Goal: Task Accomplishment & Management: Use online tool/utility

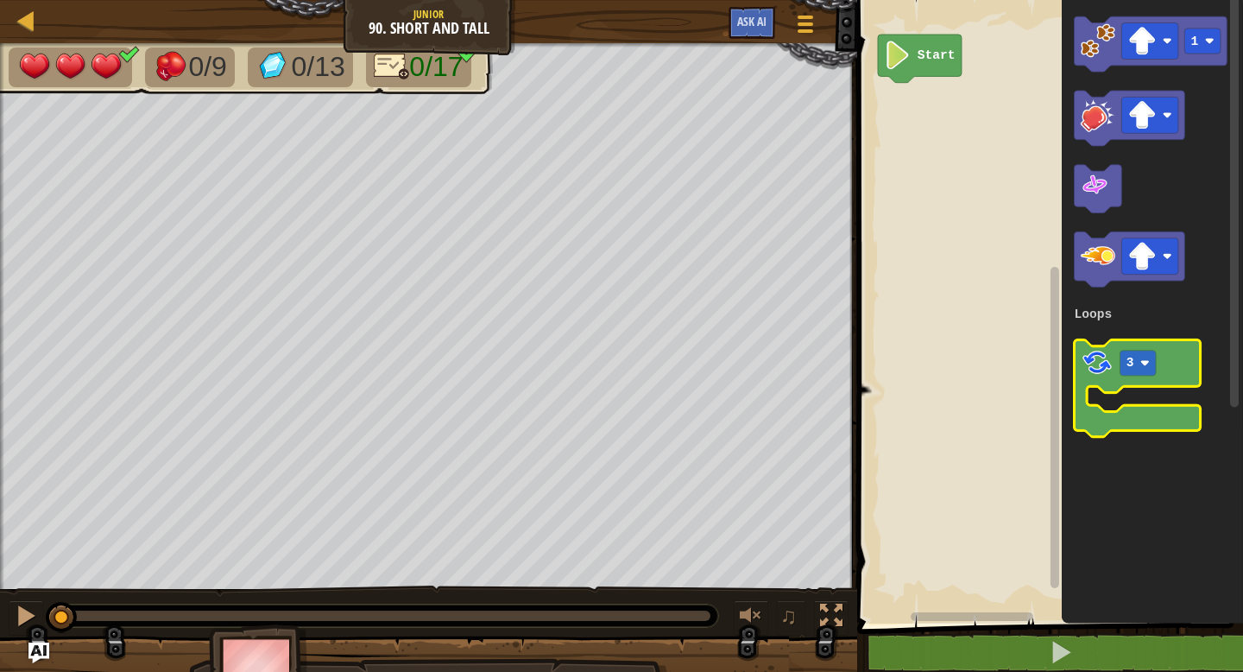
click at [1101, 368] on image "Blockly Workspace" at bounding box center [1097, 362] width 33 height 33
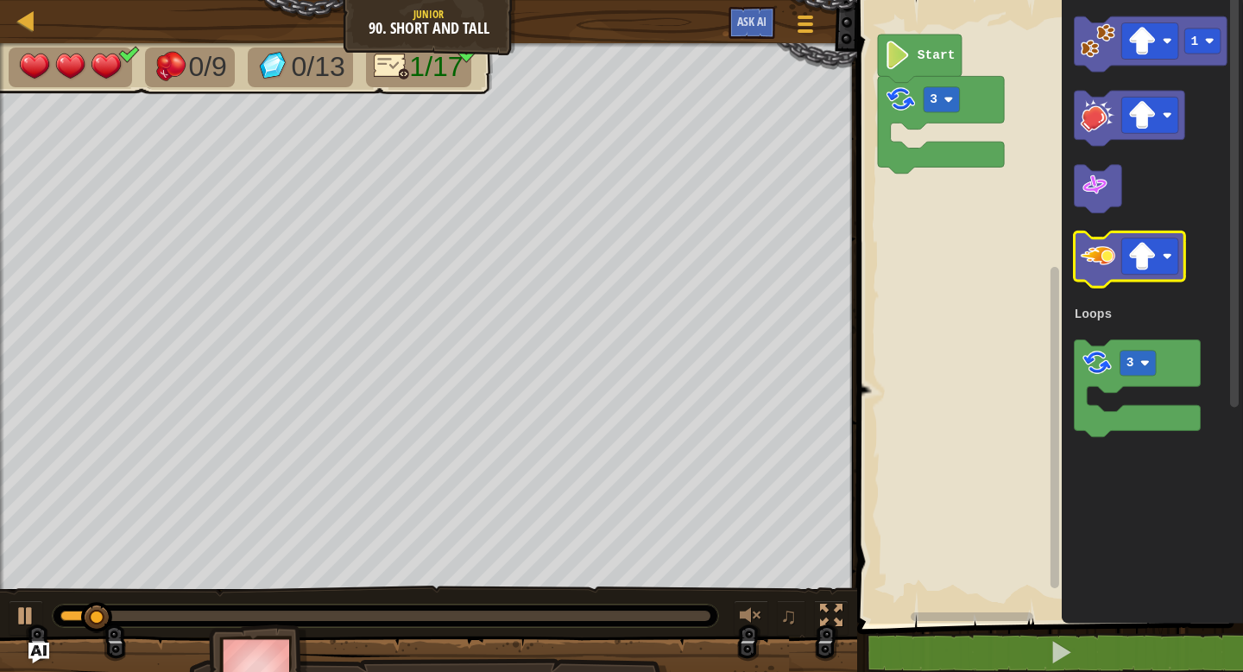
click at [1095, 260] on image "Blockly Workspace" at bounding box center [1098, 255] width 35 height 35
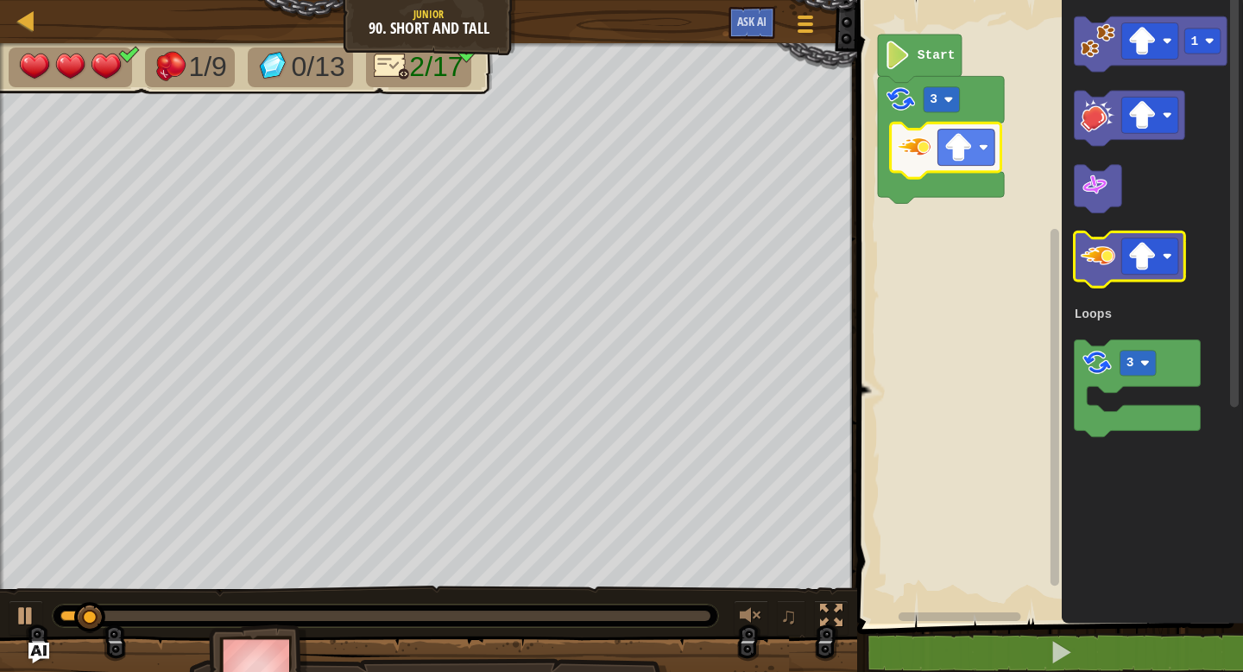
click at [1084, 253] on image "Blockly Workspace" at bounding box center [1098, 255] width 35 height 35
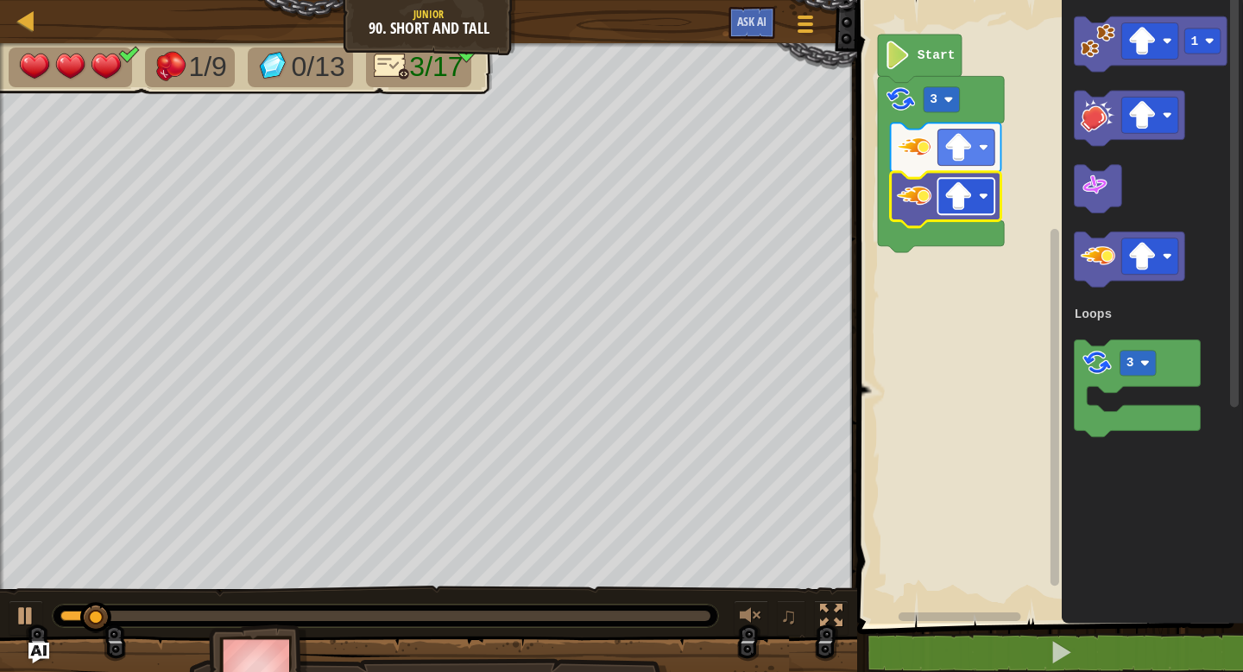
click at [959, 197] on image "Blockly Workspace" at bounding box center [959, 196] width 28 height 28
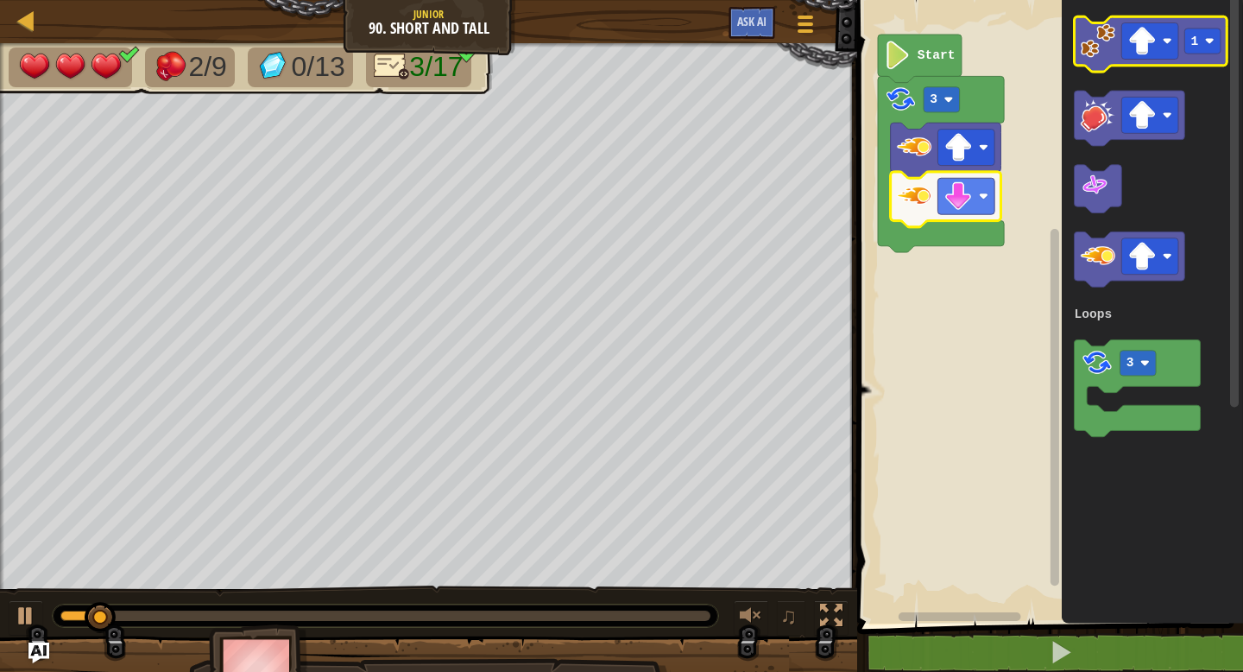
click at [1091, 59] on icon "Blockly Workspace" at bounding box center [1151, 43] width 153 height 55
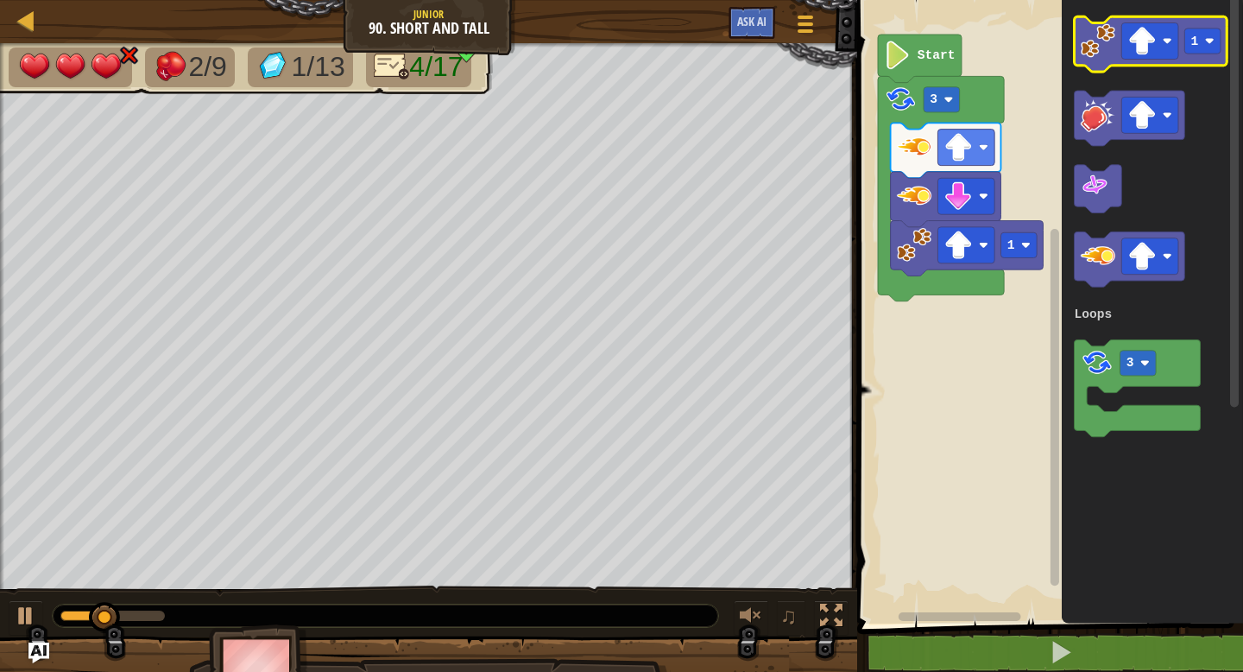
click at [1104, 50] on image "Blockly Workspace" at bounding box center [1098, 40] width 35 height 35
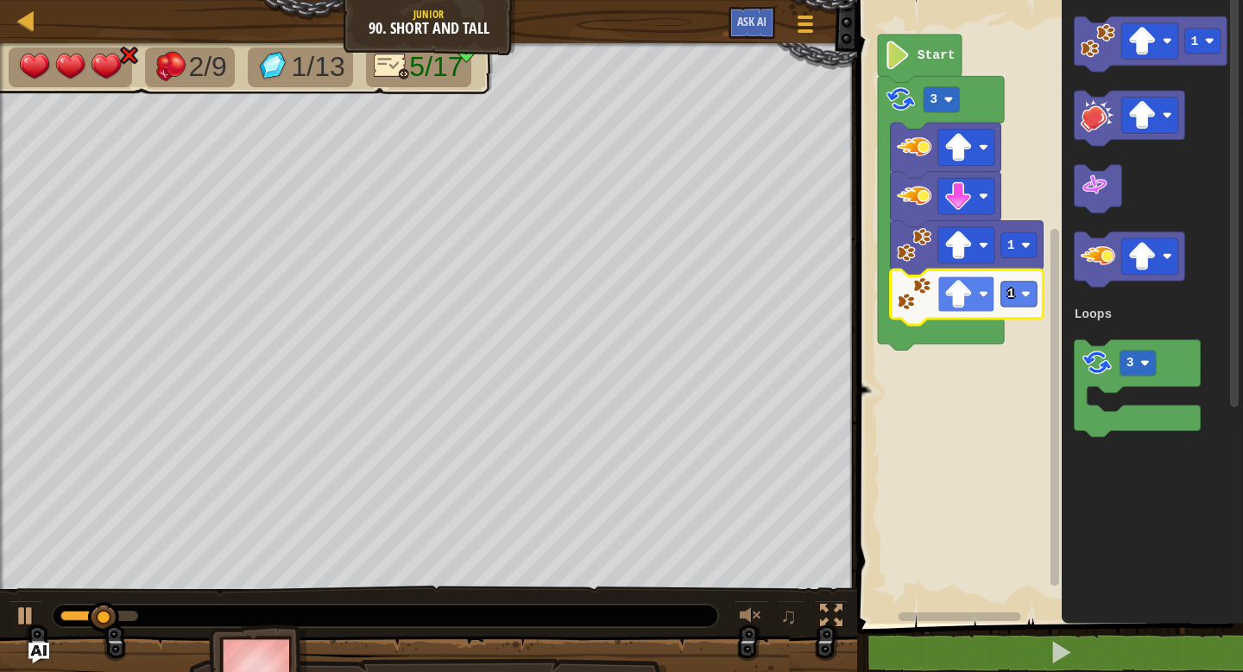
click at [972, 299] on image "Blockly Workspace" at bounding box center [959, 294] width 28 height 28
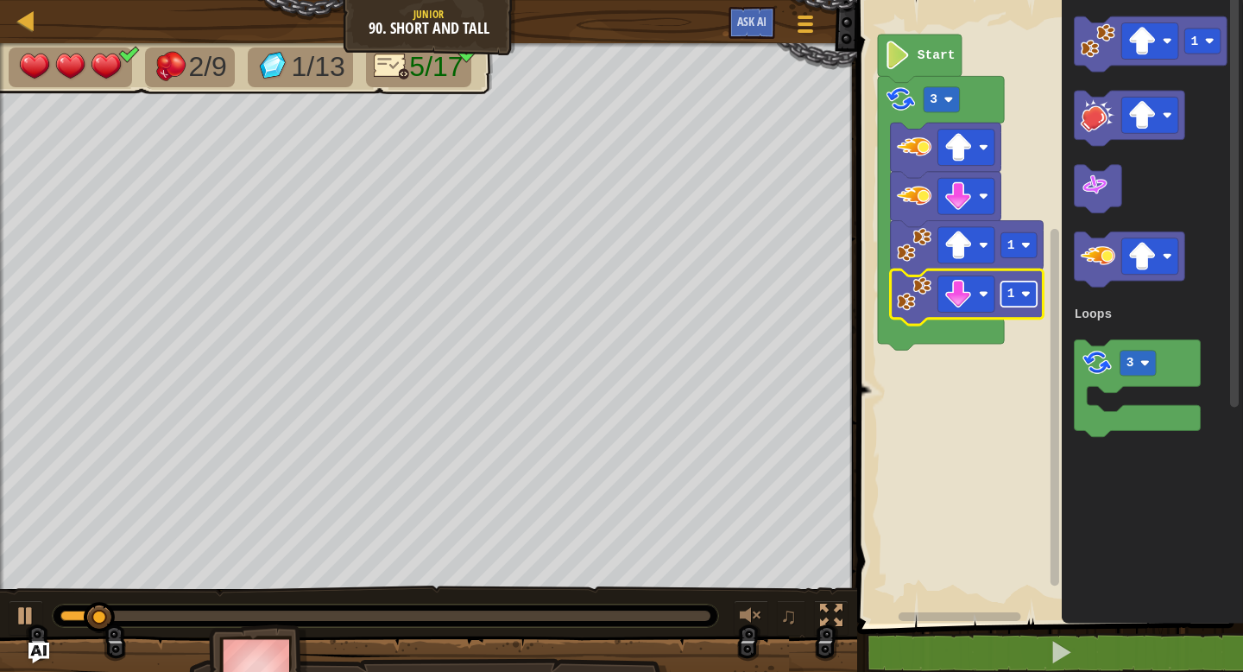
click at [1027, 290] on image "Blockly Workspace" at bounding box center [1026, 293] width 9 height 9
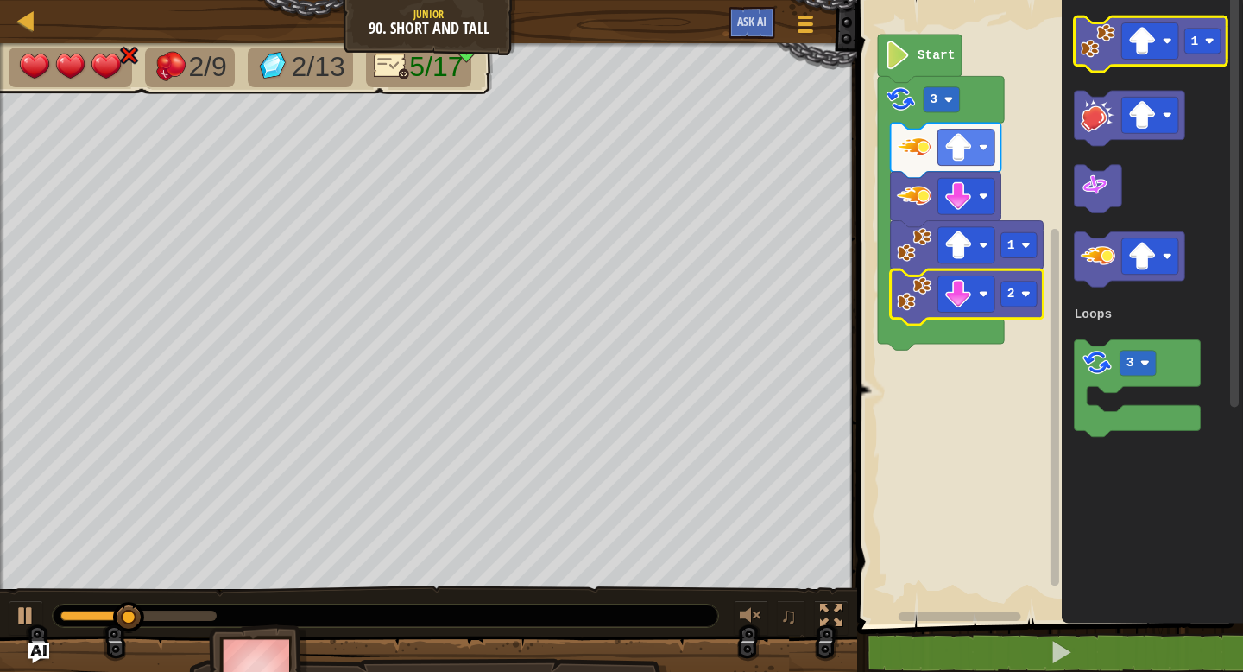
click at [1090, 45] on image "Blockly Workspace" at bounding box center [1098, 40] width 35 height 35
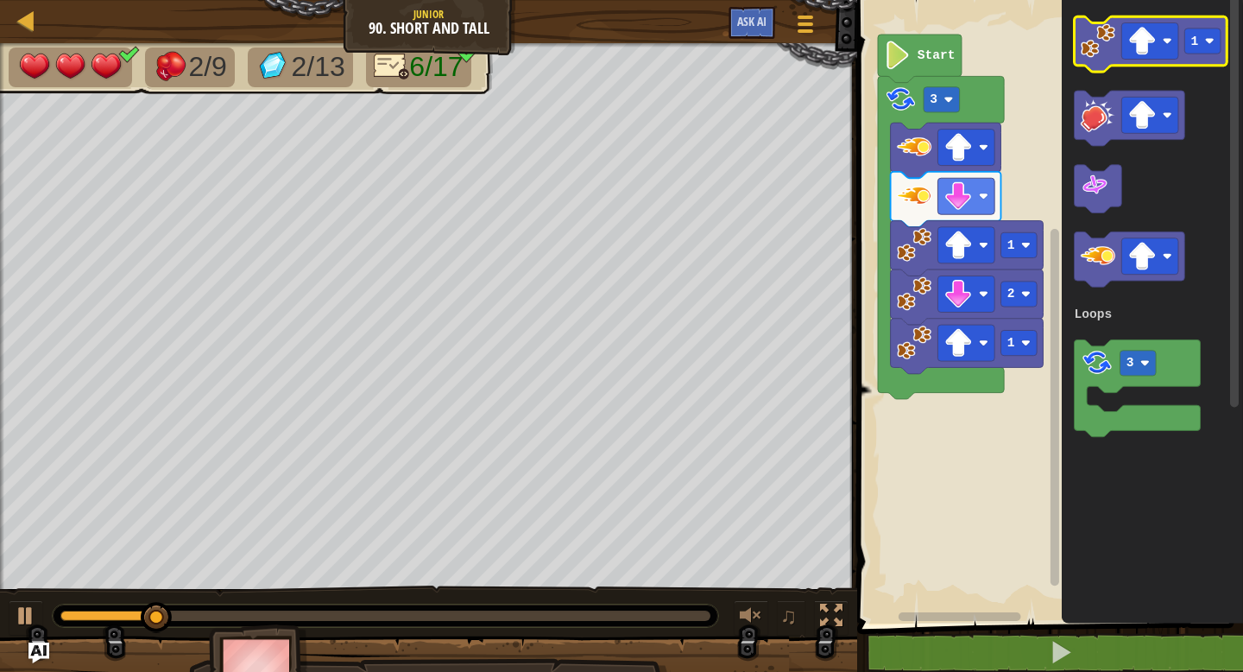
click at [1097, 37] on image "Blockly Workspace" at bounding box center [1098, 40] width 35 height 35
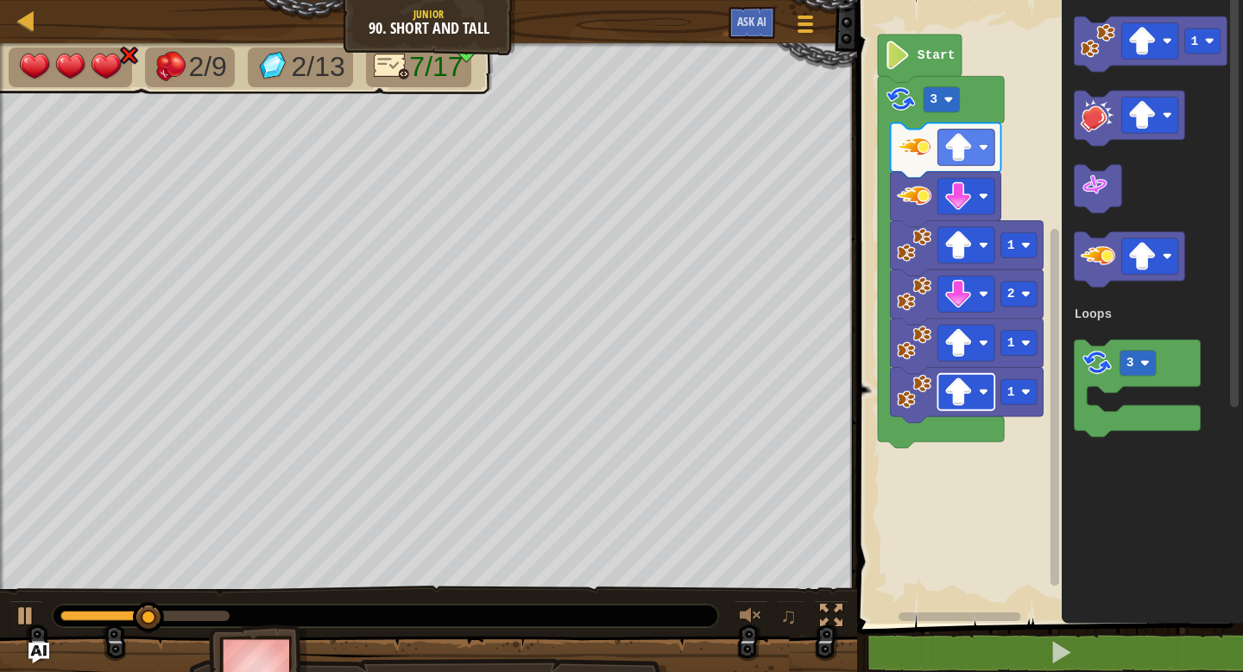
click at [945, 393] on image "Blockly Workspace" at bounding box center [959, 391] width 28 height 28
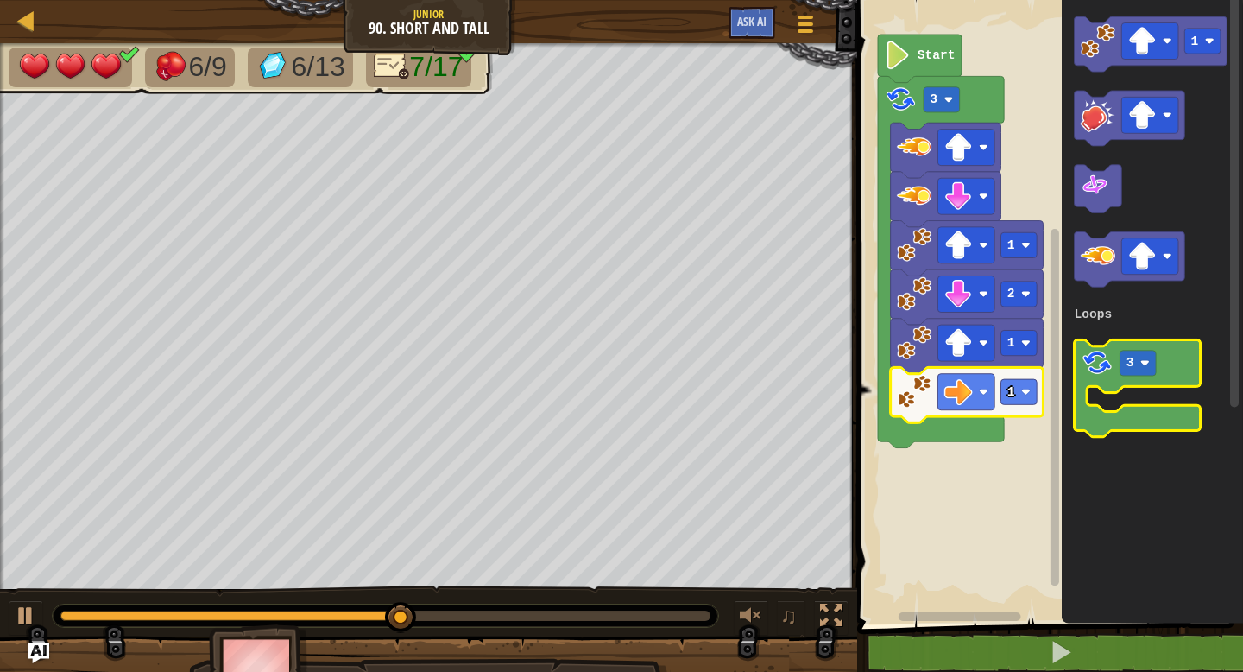
click at [1091, 358] on image "Blockly Workspace" at bounding box center [1097, 362] width 33 height 33
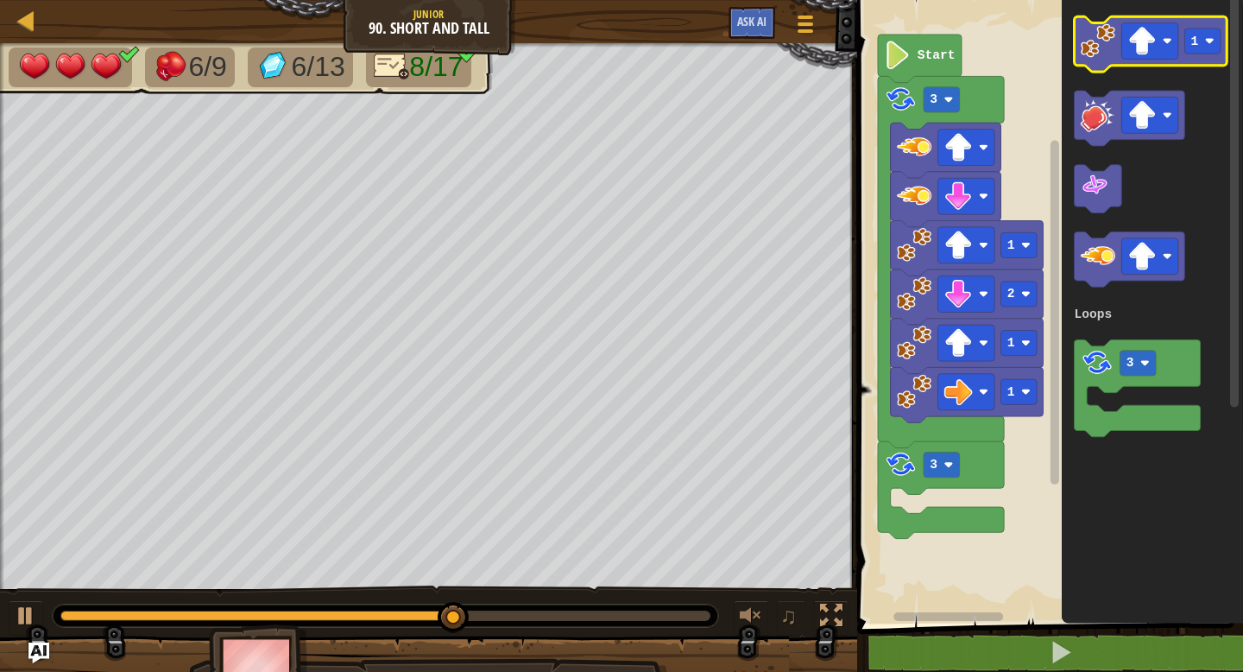
click at [1090, 54] on image "Blockly Workspace" at bounding box center [1098, 40] width 35 height 35
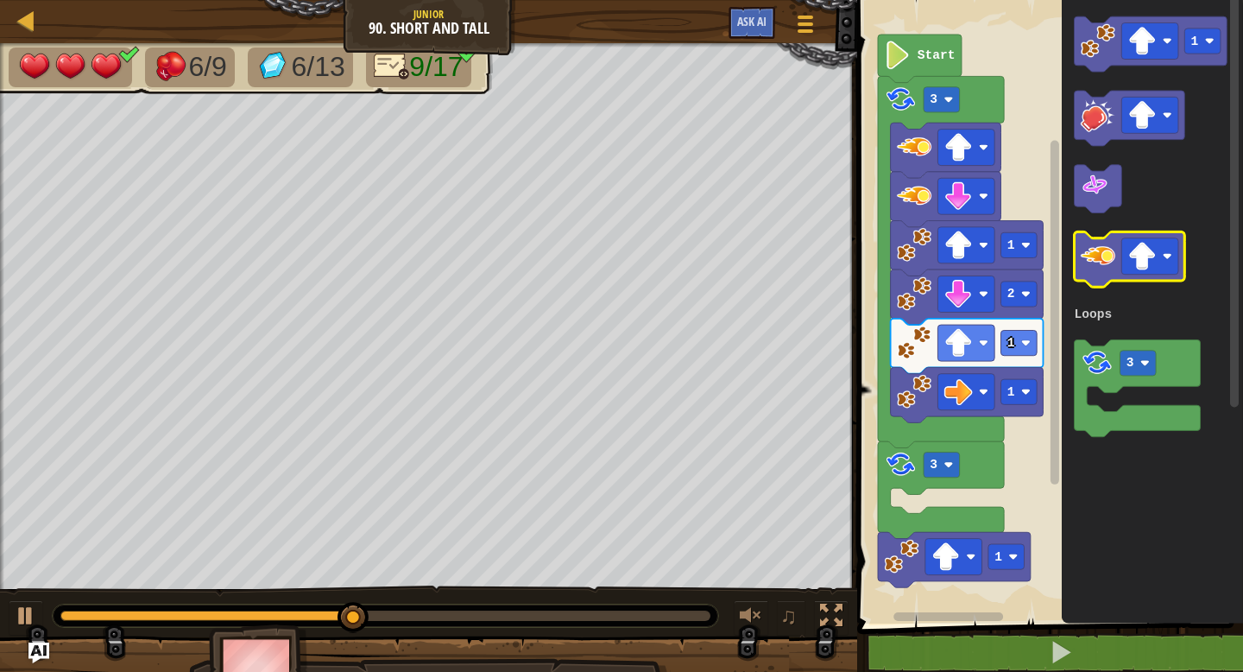
click at [1090, 275] on icon "Blockly Workspace" at bounding box center [1130, 259] width 111 height 55
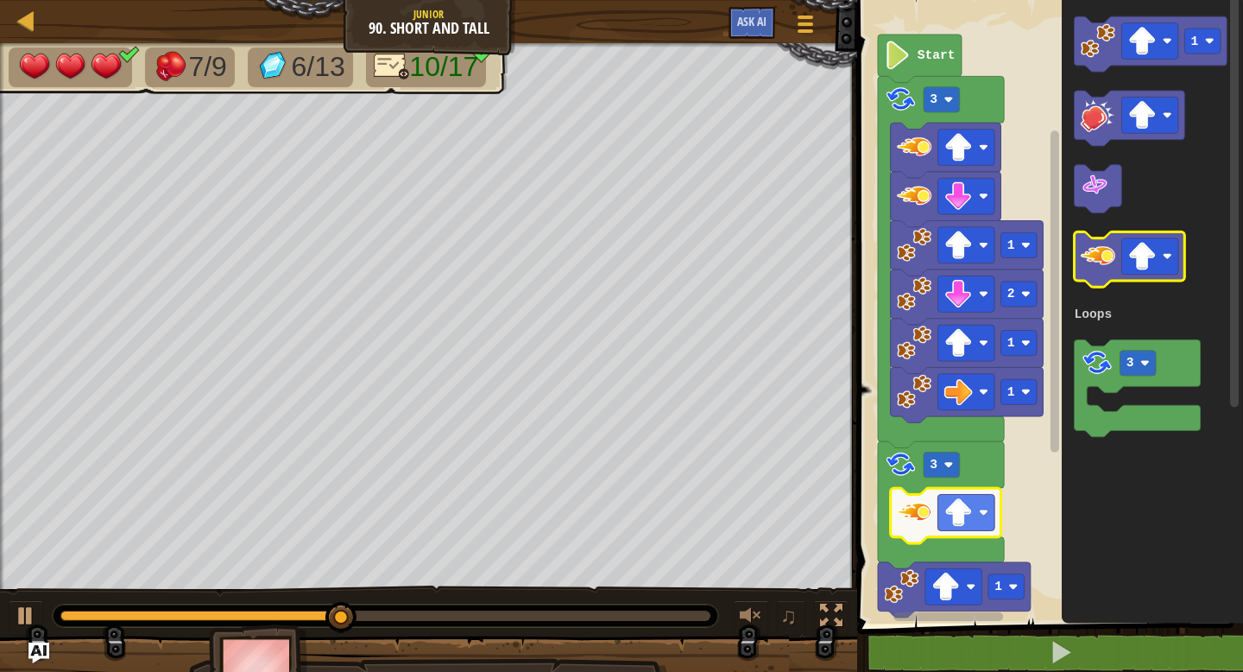
click at [1110, 260] on image "Blockly Workspace" at bounding box center [1098, 255] width 35 height 35
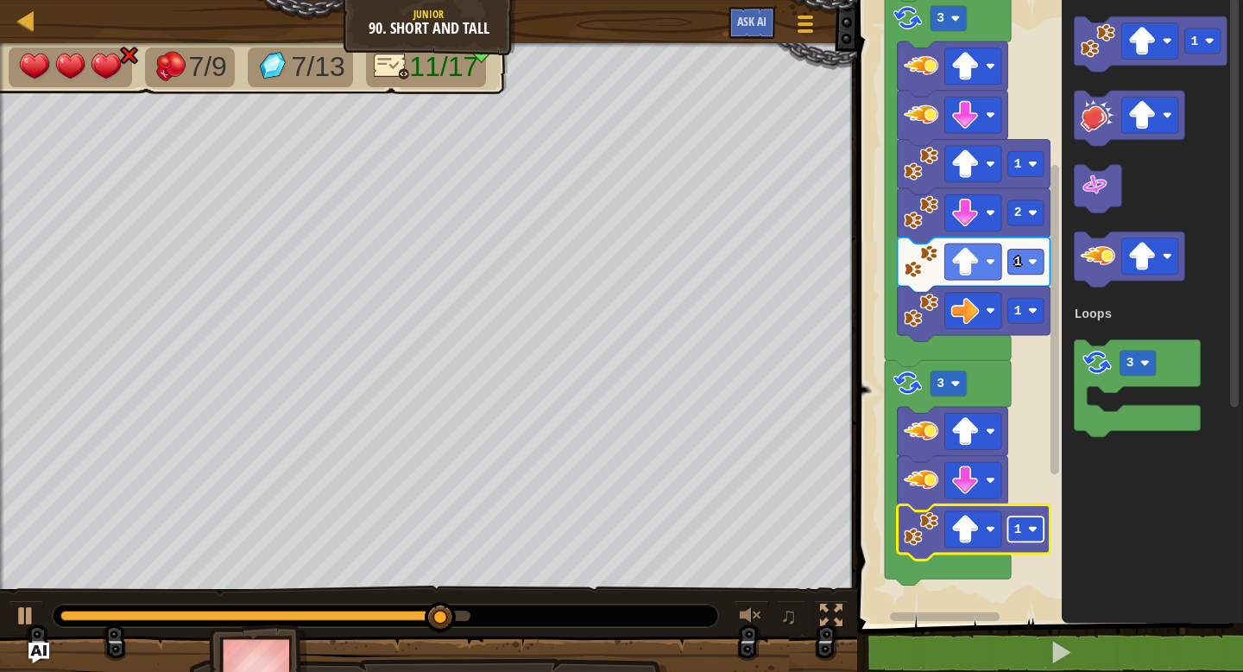
click at [1025, 529] on rect "Blockly Workspace" at bounding box center [1027, 528] width 36 height 25
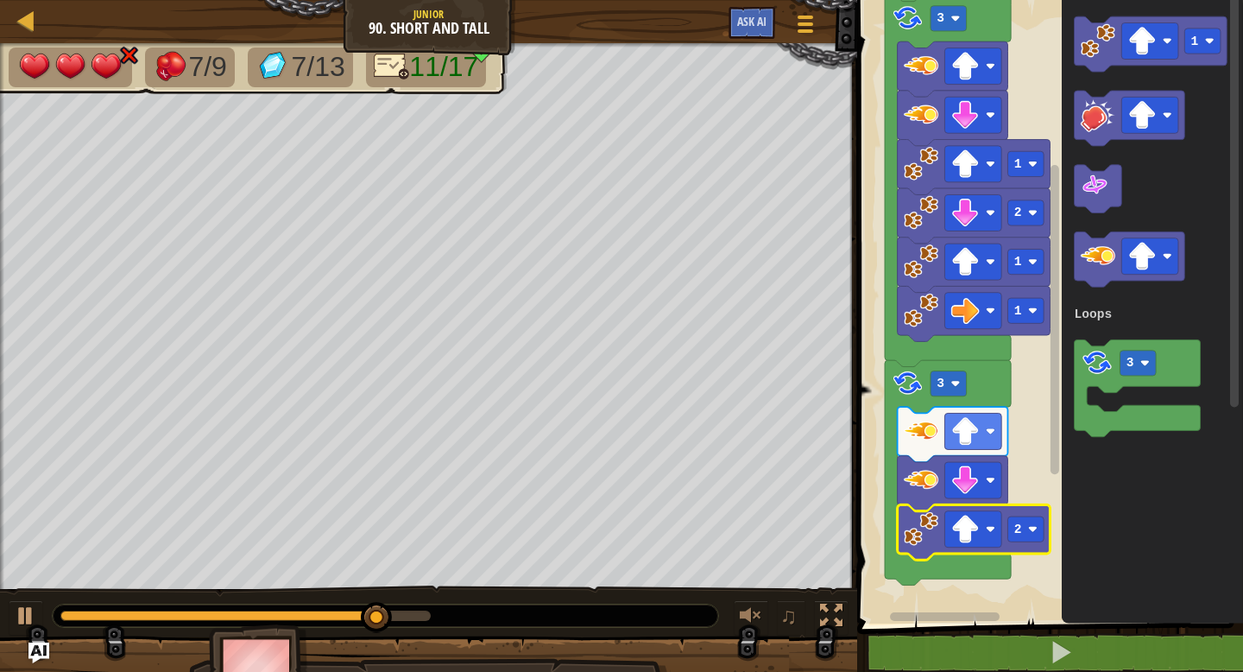
click at [1094, 54] on image "Blockly Workspace" at bounding box center [1098, 40] width 35 height 35
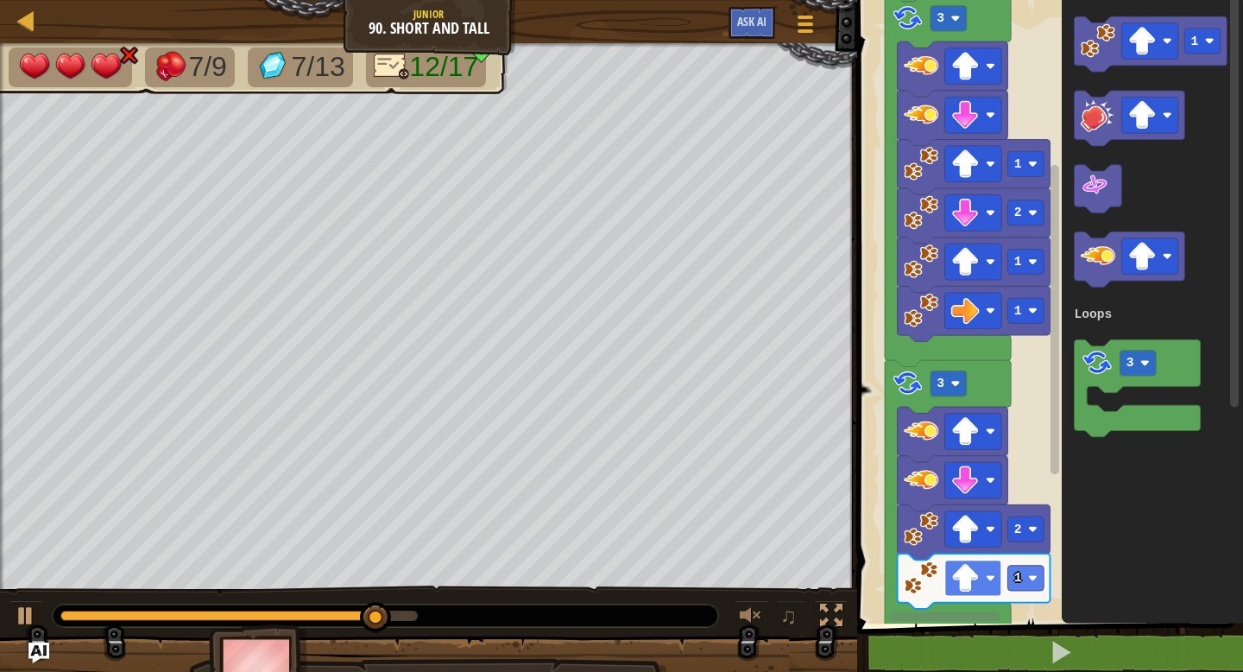
click at [973, 591] on image "Blockly Workspace" at bounding box center [966, 578] width 28 height 28
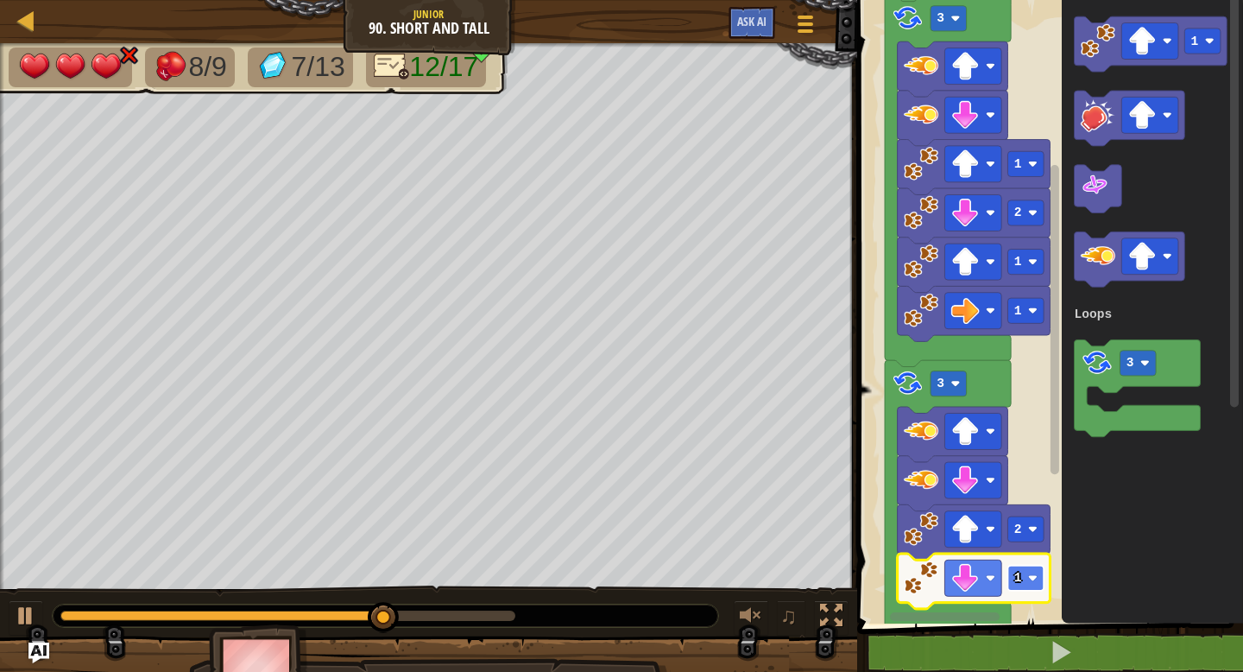
click at [1030, 587] on rect "Blockly Workspace" at bounding box center [1027, 578] width 36 height 25
click at [1020, 577] on text "4" at bounding box center [1019, 578] width 8 height 14
click at [1032, 579] on image "Blockly Workspace" at bounding box center [1032, 577] width 9 height 9
click at [1081, 58] on icon "Blockly Workspace" at bounding box center [1151, 43] width 153 height 55
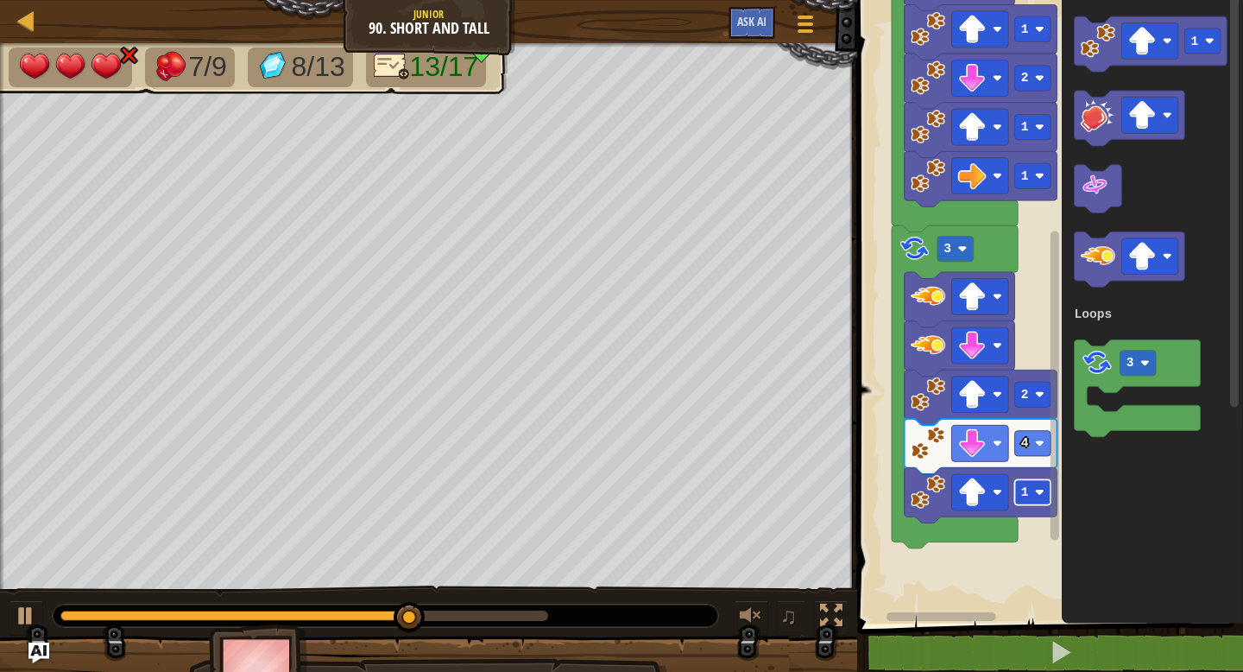
click at [1022, 496] on text "1" at bounding box center [1026, 492] width 8 height 14
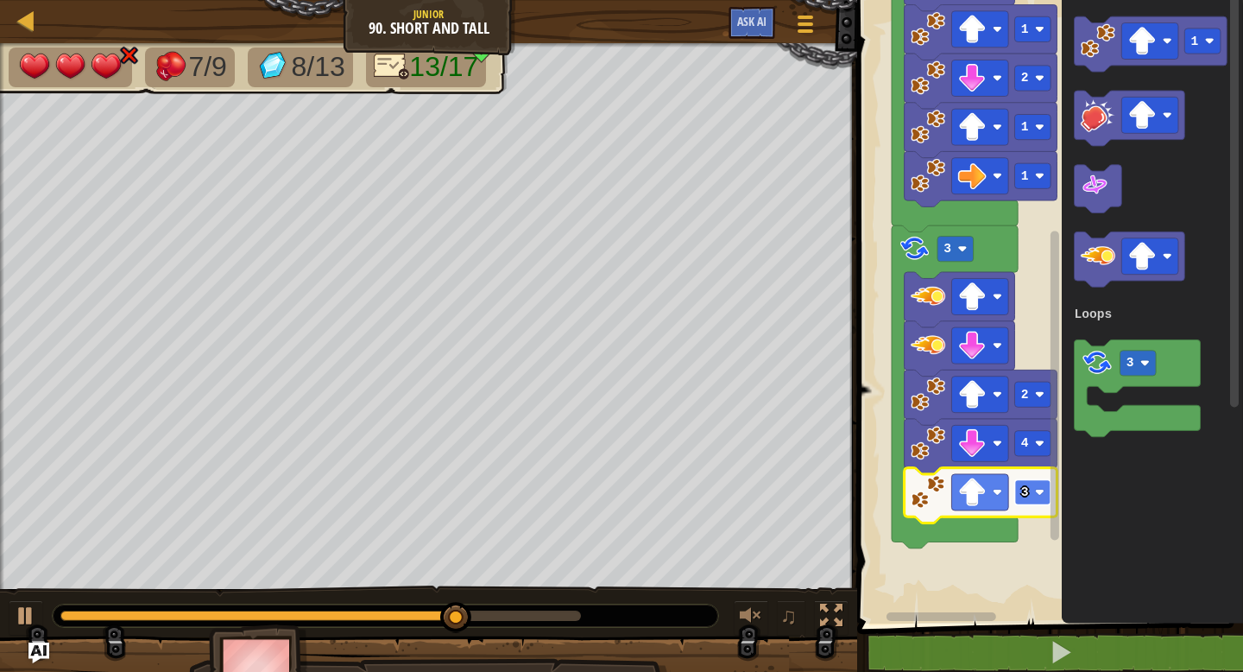
click at [1035, 498] on rect "Blockly Workspace" at bounding box center [1034, 491] width 36 height 25
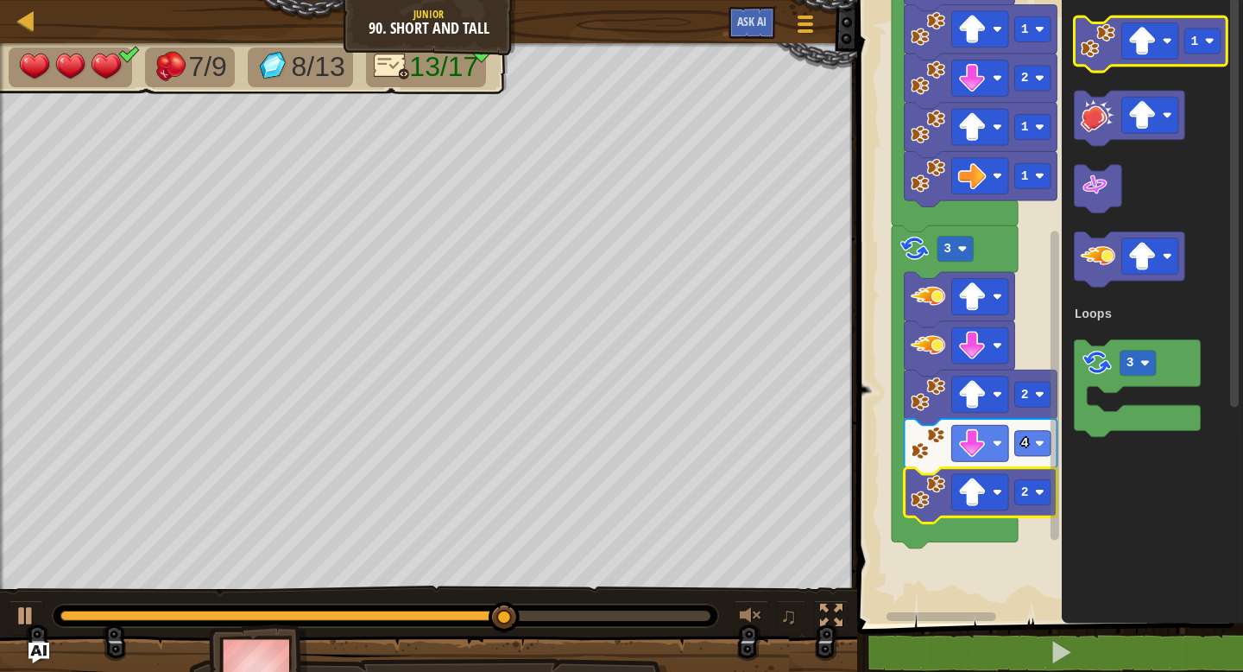
click at [1111, 52] on image "Blockly Workspace" at bounding box center [1098, 40] width 35 height 35
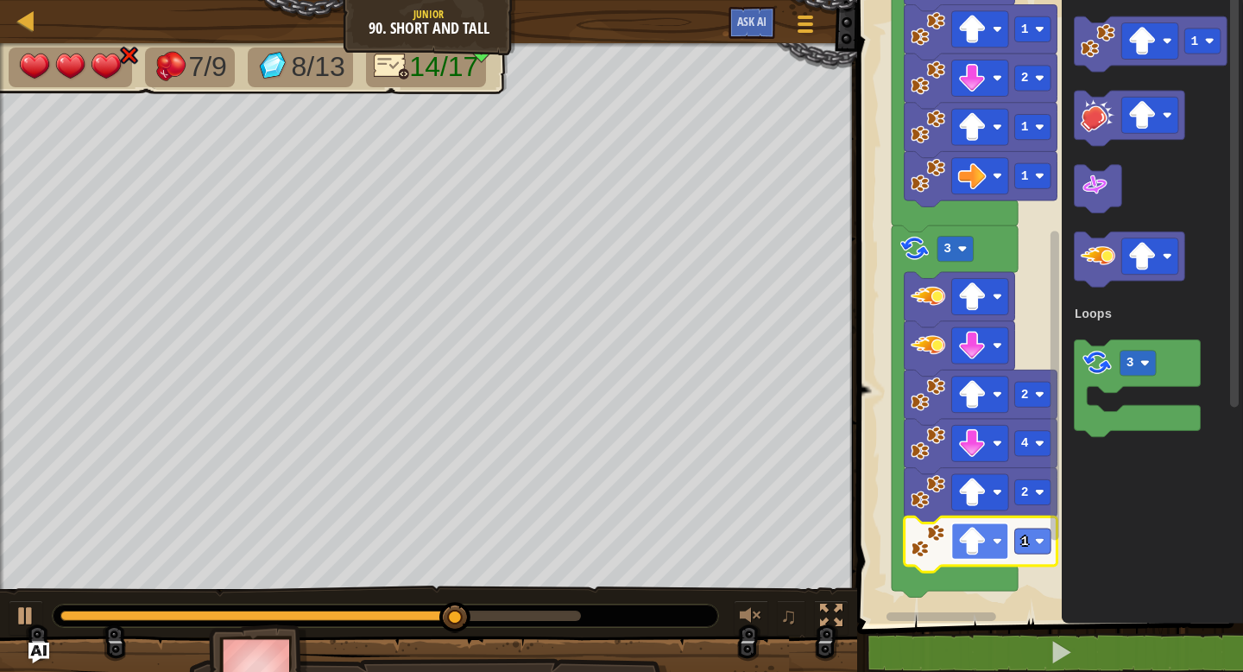
click at [978, 554] on image "Blockly Workspace" at bounding box center [973, 541] width 28 height 28
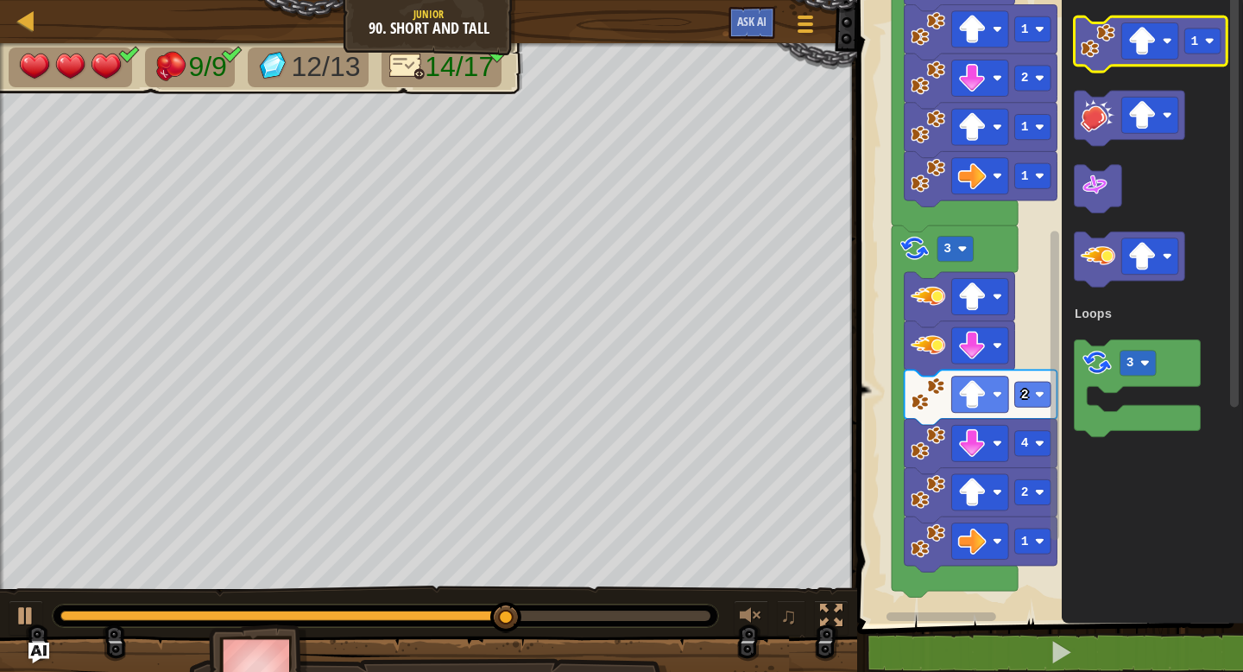
click at [1103, 35] on image "Blockly Workspace" at bounding box center [1098, 40] width 35 height 35
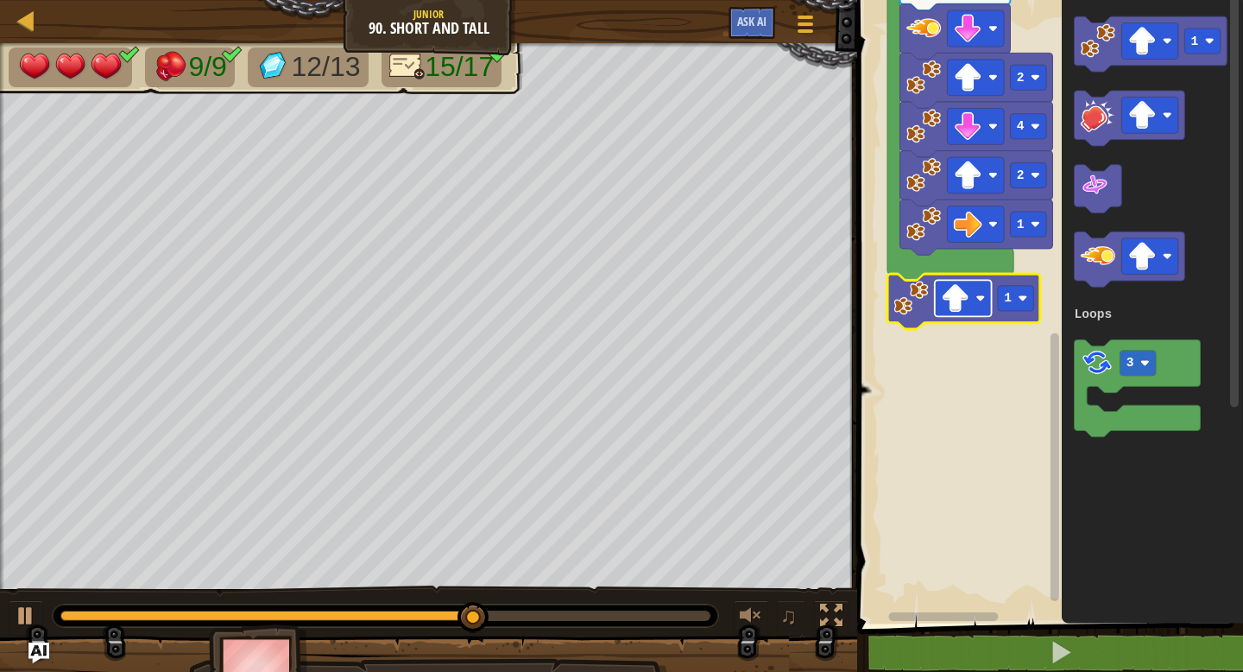
click at [982, 305] on rect "Blockly Workspace" at bounding box center [963, 298] width 57 height 36
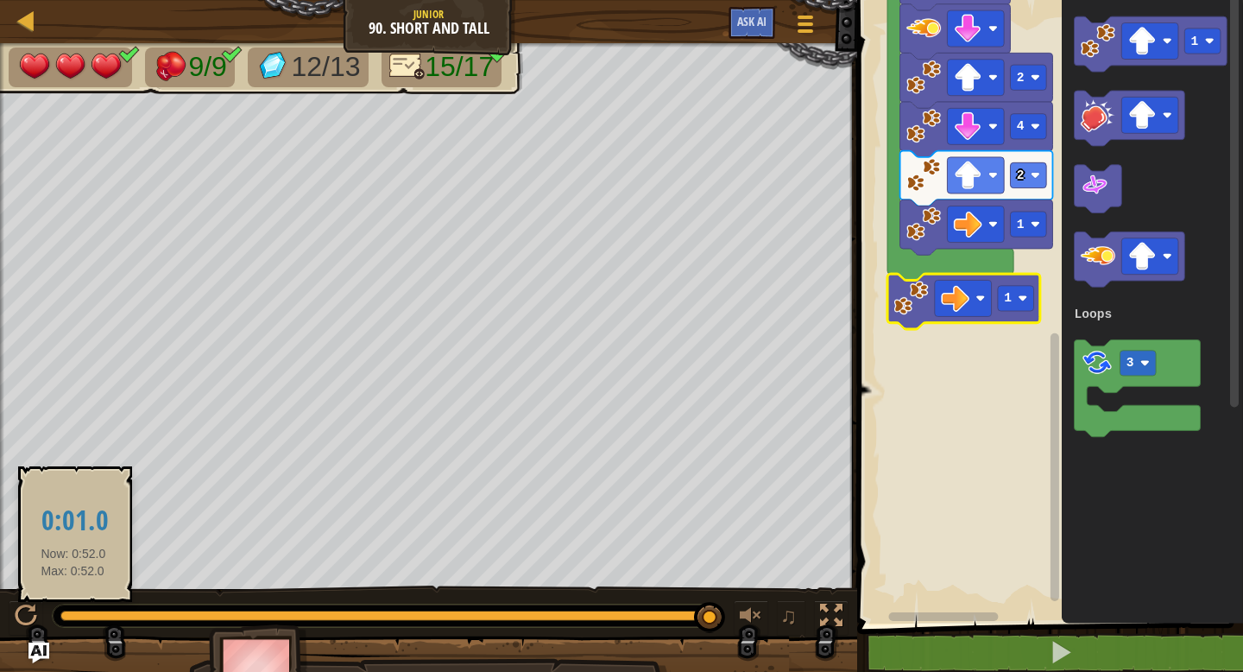
click at [73, 615] on div at bounding box center [385, 616] width 650 height 10
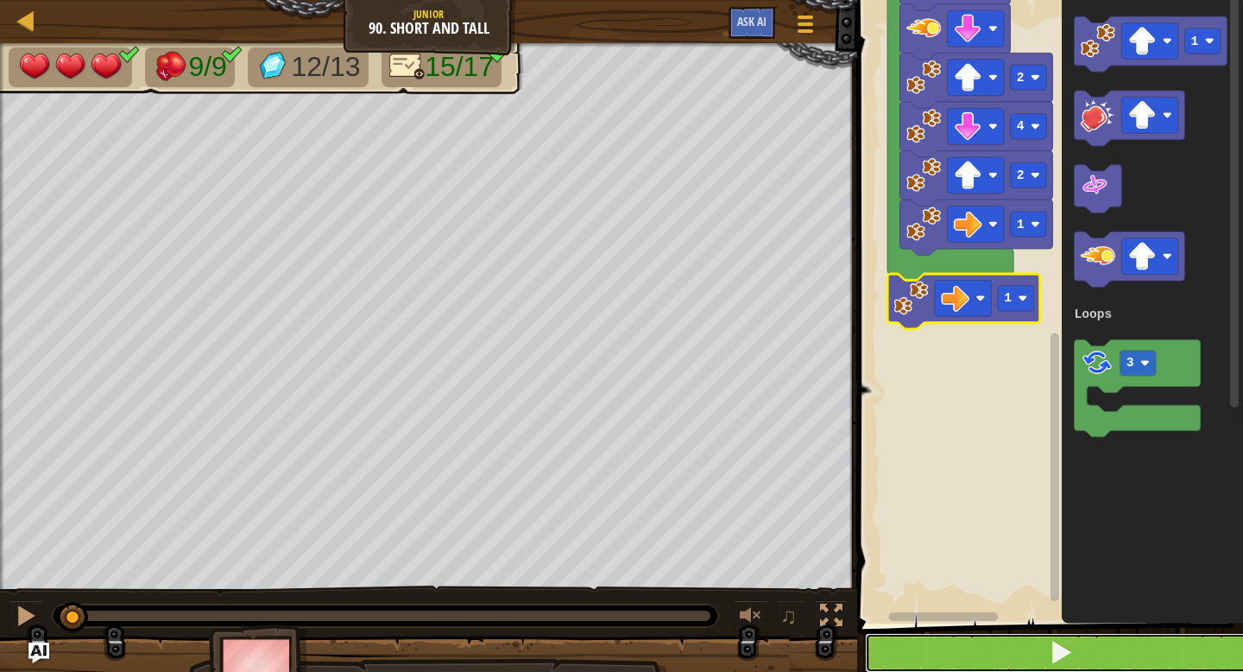
click at [1078, 652] on button at bounding box center [1060, 653] width 391 height 40
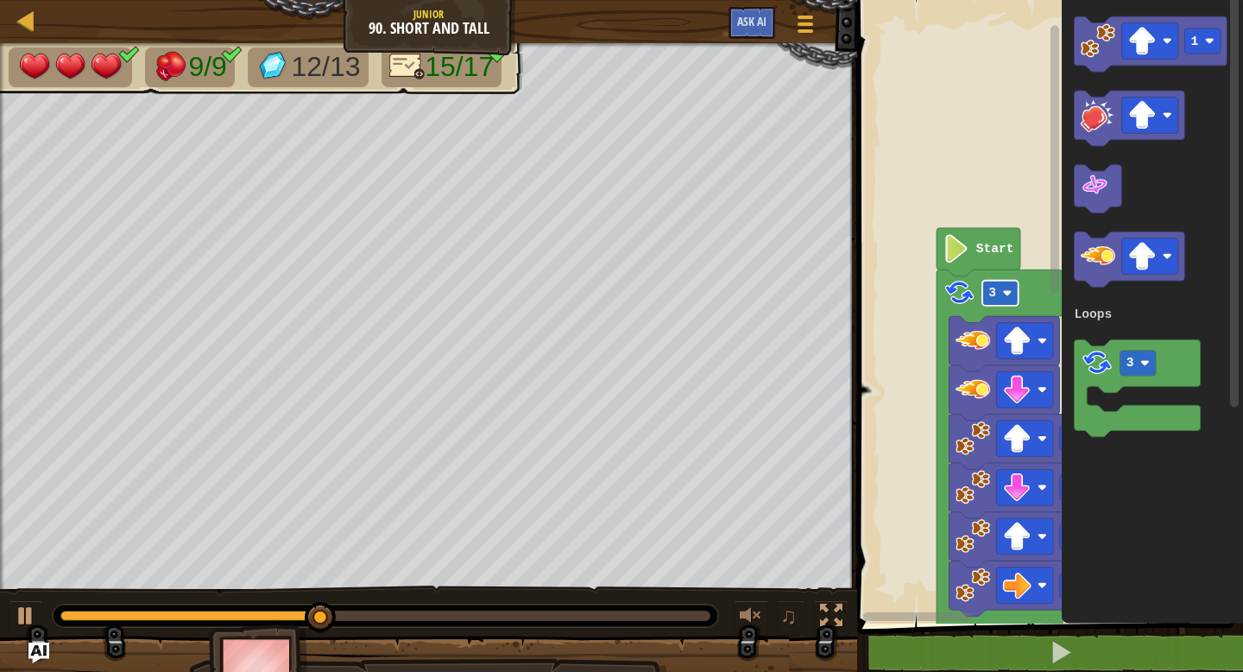
click at [1002, 289] on rect "Blockly Workspace" at bounding box center [1001, 293] width 36 height 25
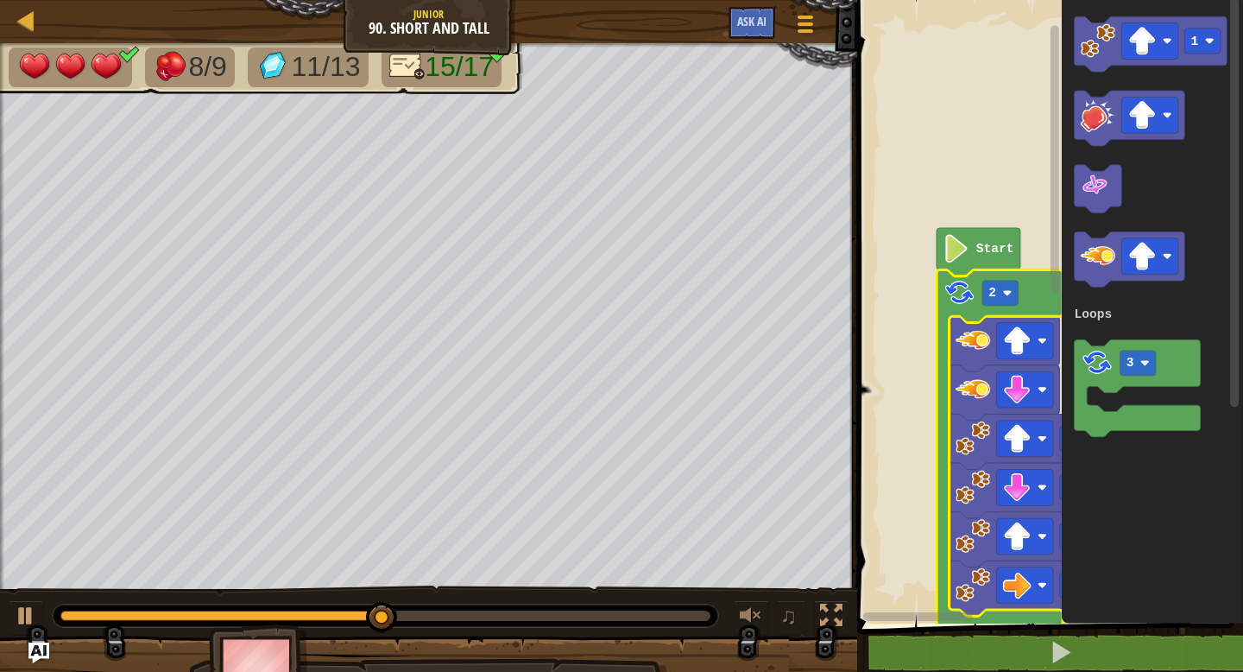
click at [699, 618] on div at bounding box center [385, 616] width 650 height 10
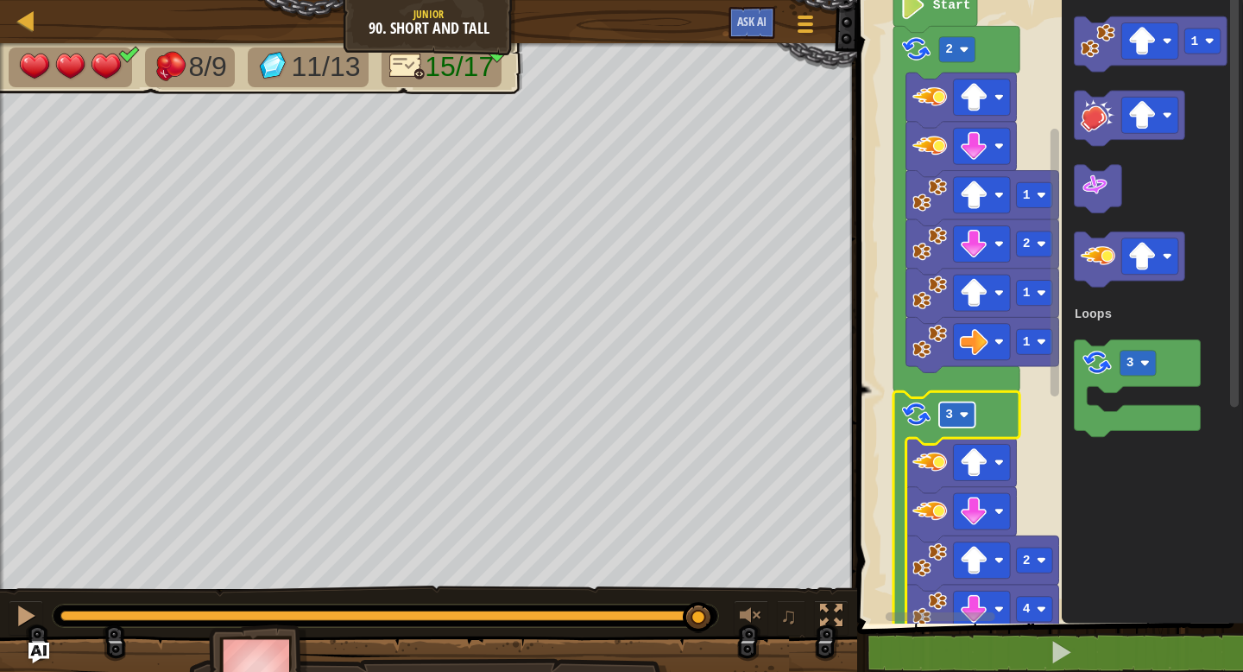
click at [954, 422] on rect "Blockly Workspace" at bounding box center [958, 414] width 36 height 25
